Goal: Use online tool/utility: Utilize a website feature to perform a specific function

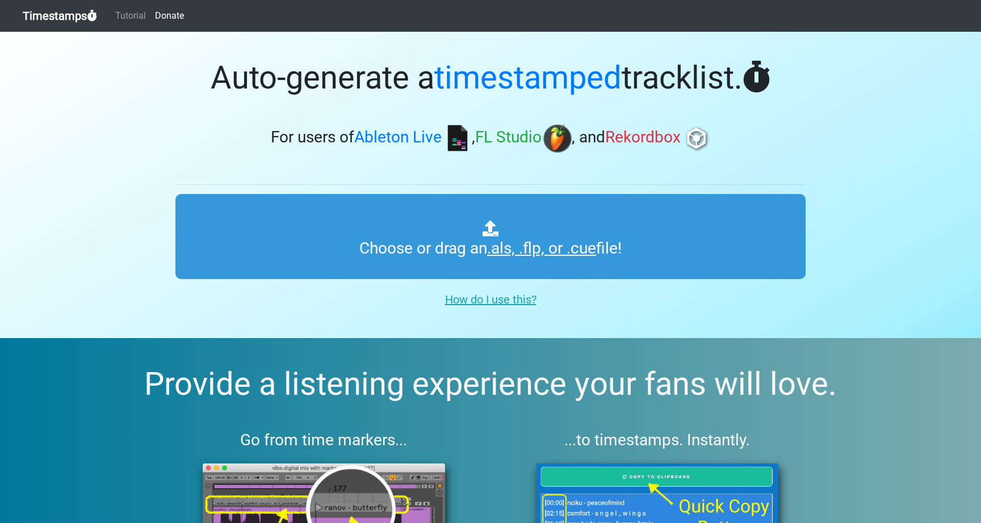
type input "C:\fakepath\REC-2025-09-09(1).cue"
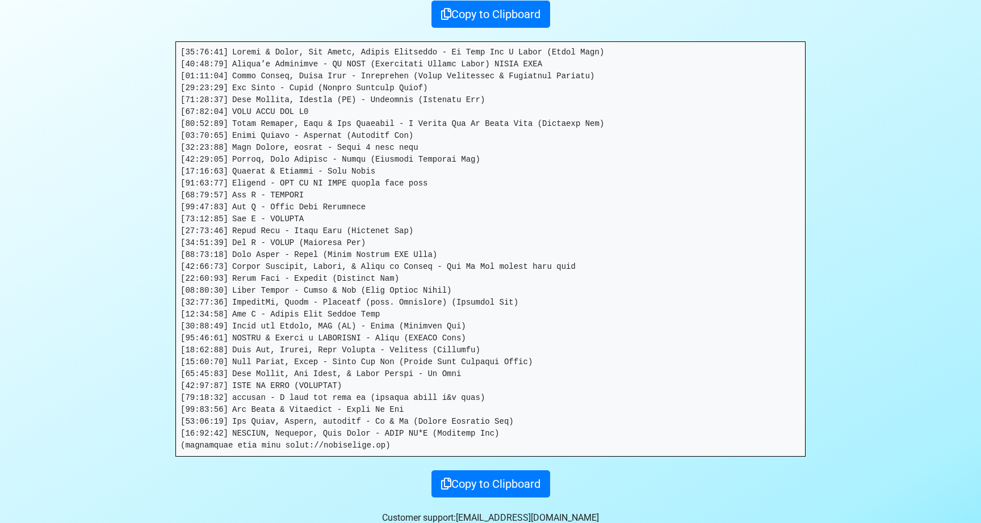
scroll to position [184, 0]
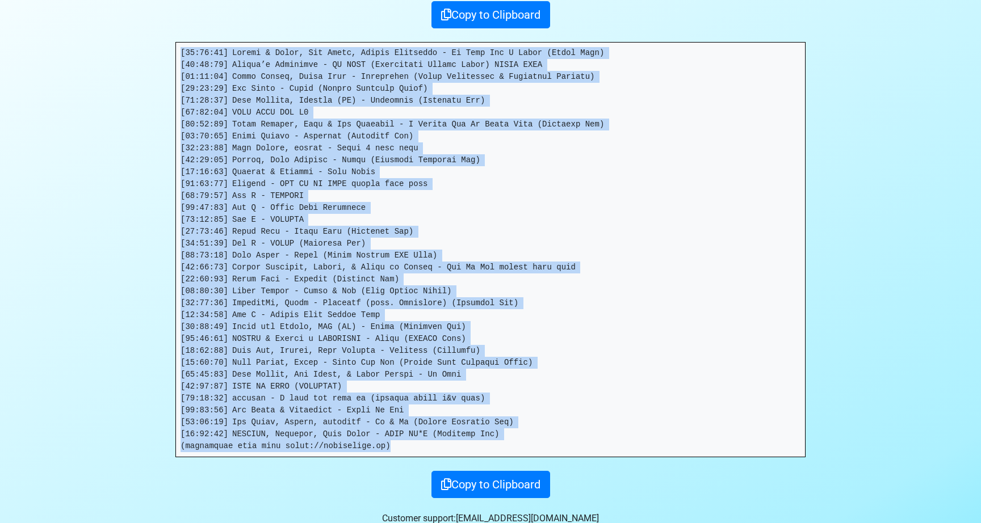
drag, startPoint x: 522, startPoint y: 439, endPoint x: 184, endPoint y: 32, distance: 529.2
click at [184, 32] on div "Thanks for using Timestamps! Tracklist: Download as csv . ( High precision ) Co…" at bounding box center [490, 173] width 647 height 650
copy pre "[00:00:02] Walker & Royce, Dom Dolla, Nathan Nicholson - No Room For A Saint (I…"
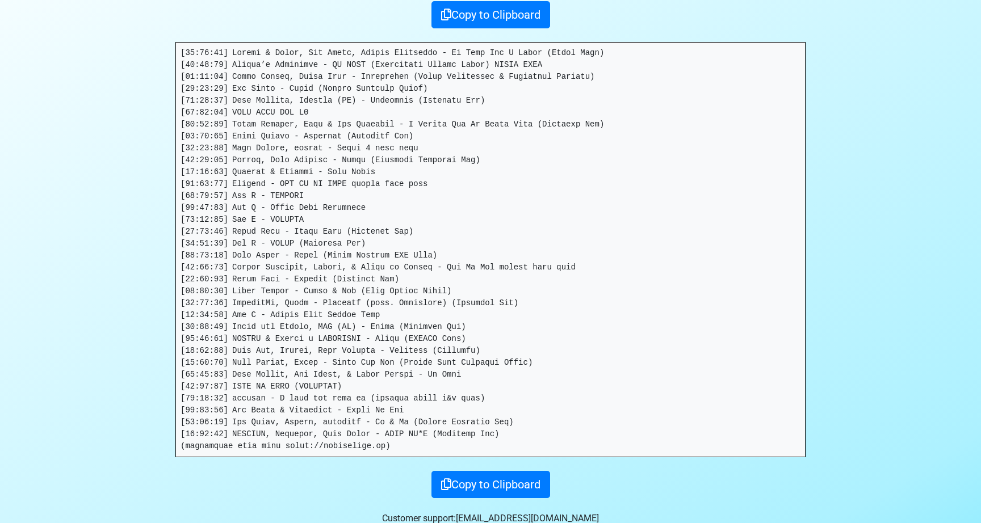
click at [592, 463] on div "Thanks for using Timestamps! Tracklist: Download as csv . ( High precision ) Co…" at bounding box center [490, 173] width 647 height 650
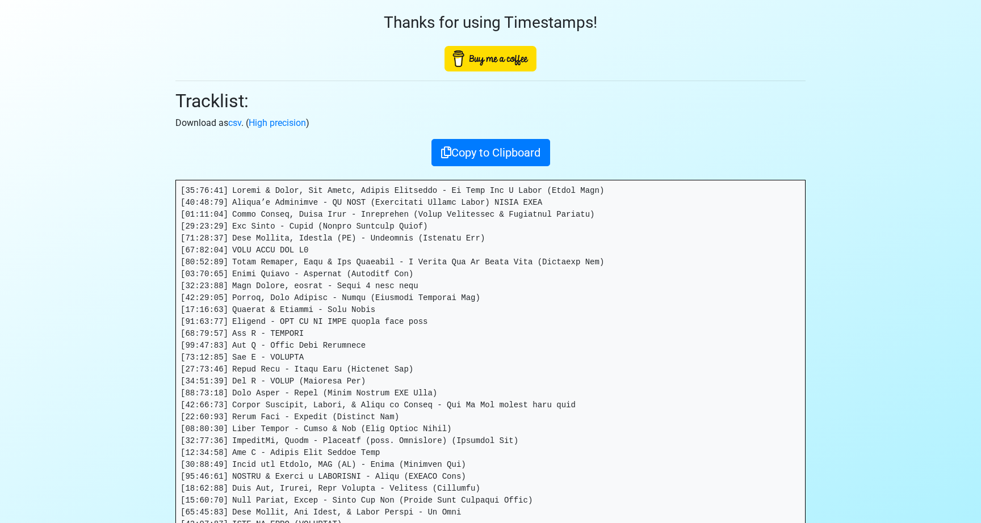
scroll to position [3, 0]
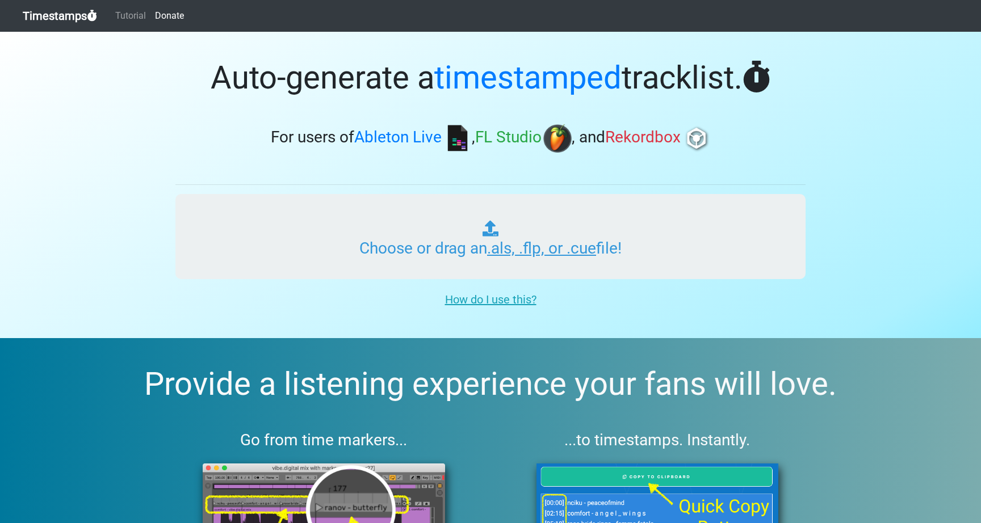
type input "C:\fakepath\01 00 draft 1.cue"
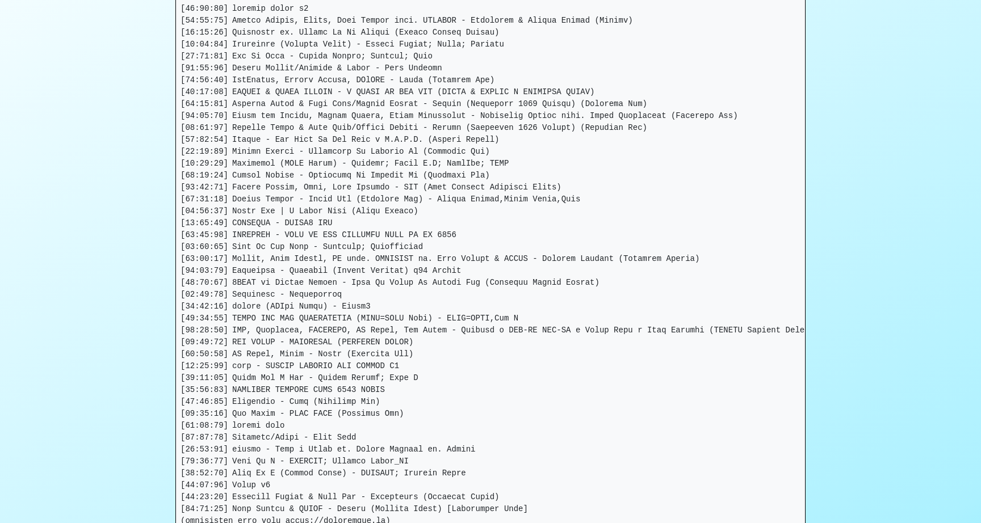
scroll to position [224, 0]
